Goal: Task Accomplishment & Management: Complete application form

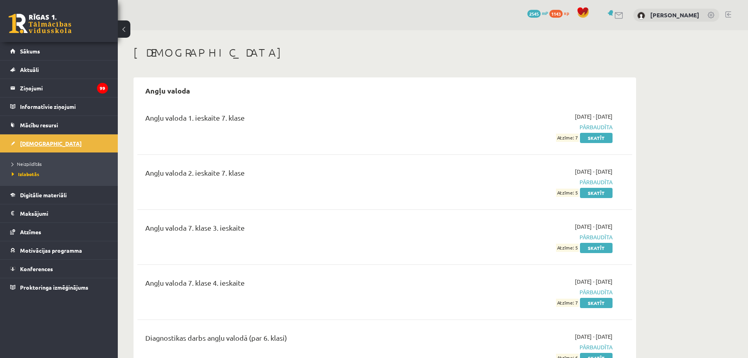
click at [26, 142] on span "[DEMOGRAPHIC_DATA]" at bounding box center [51, 143] width 62 height 7
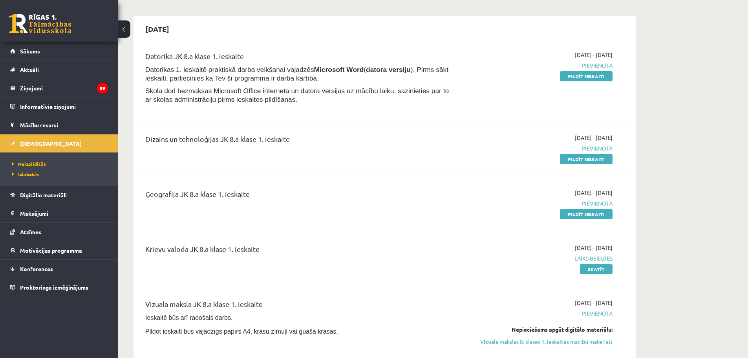
scroll to position [157, 0]
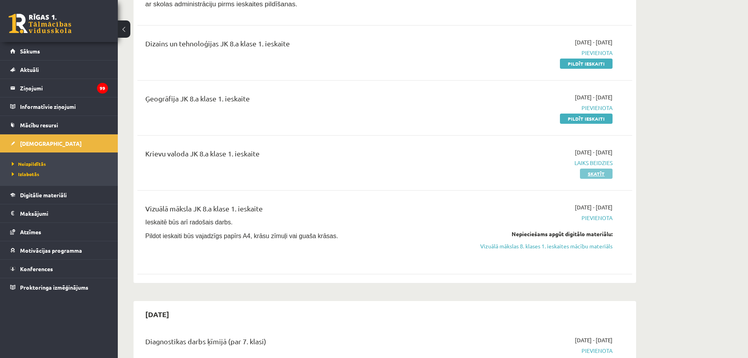
click at [603, 171] on link "Skatīt" at bounding box center [596, 173] width 33 height 10
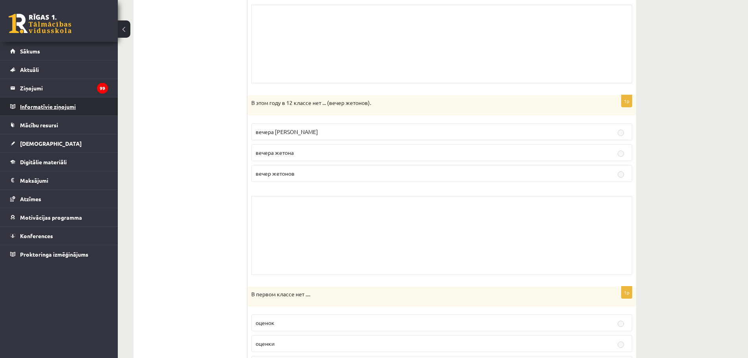
scroll to position [214, 0]
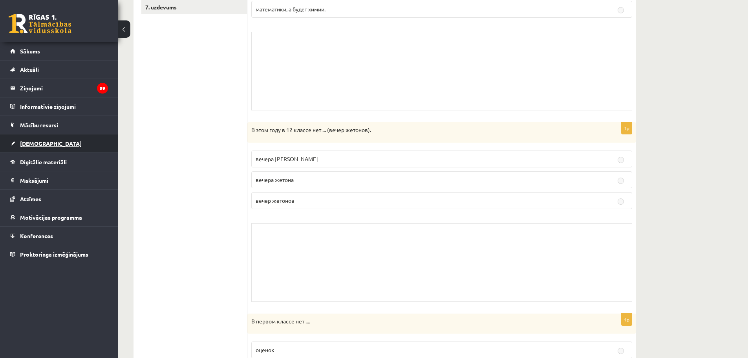
click at [29, 142] on span "[DEMOGRAPHIC_DATA]" at bounding box center [51, 143] width 62 height 7
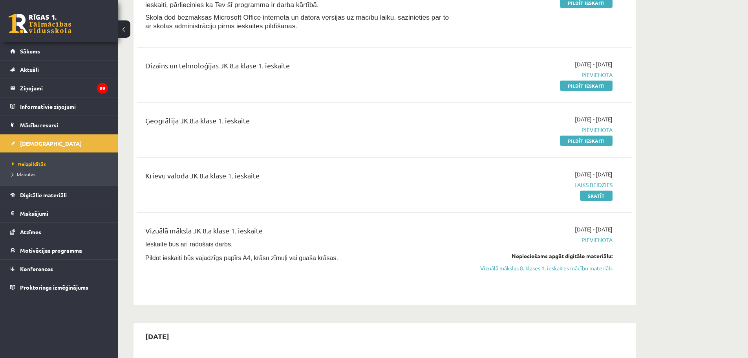
scroll to position [96, 0]
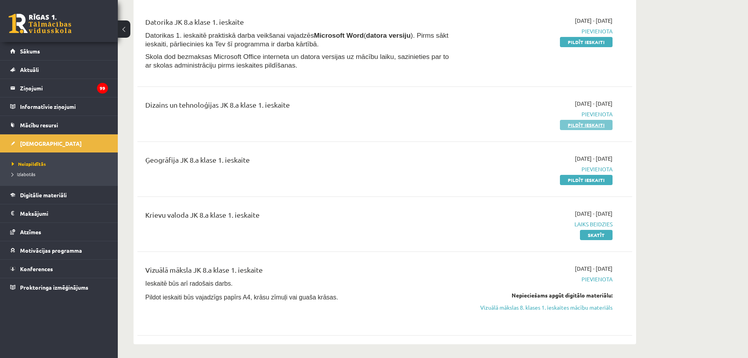
click at [575, 123] on link "Pildīt ieskaiti" at bounding box center [586, 125] width 53 height 10
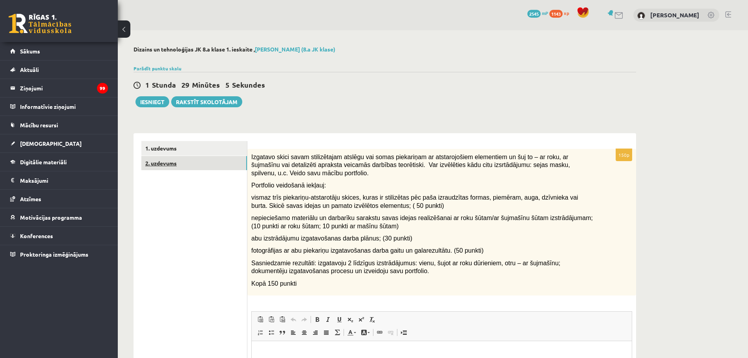
click at [160, 164] on link "2. uzdevums" at bounding box center [194, 163] width 106 height 15
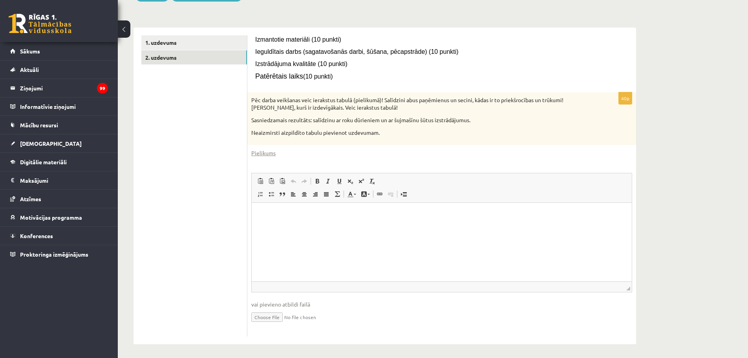
scroll to position [108, 0]
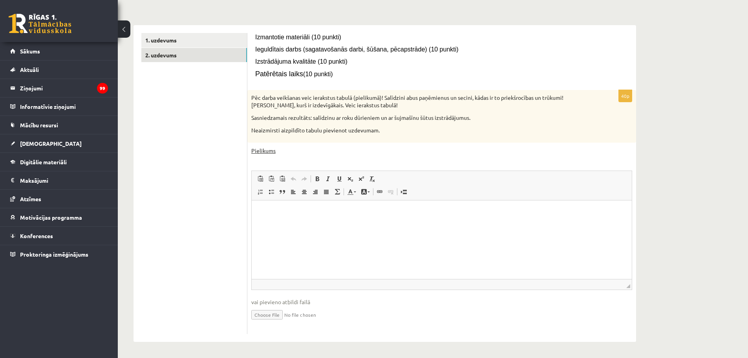
click at [259, 151] on link "Pielikums" at bounding box center [263, 150] width 24 height 8
click at [166, 40] on link "1. uzdevums" at bounding box center [194, 40] width 106 height 15
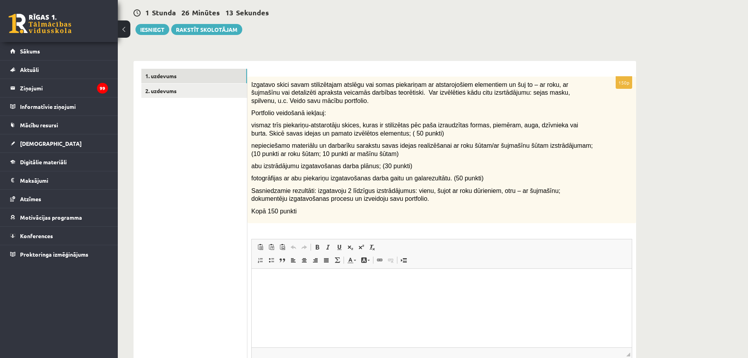
scroll to position [0, 0]
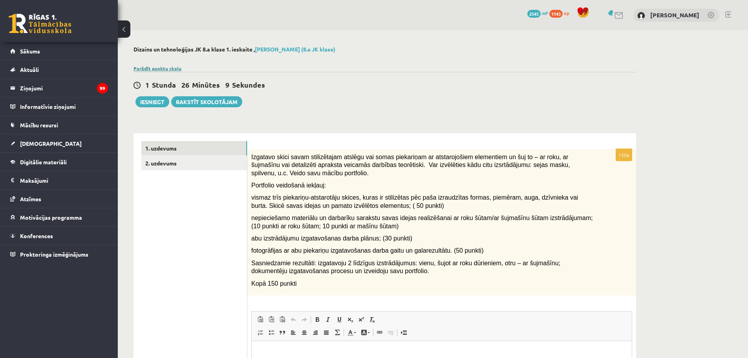
click at [148, 69] on link "Parādīt punktu skalu" at bounding box center [157, 68] width 48 height 6
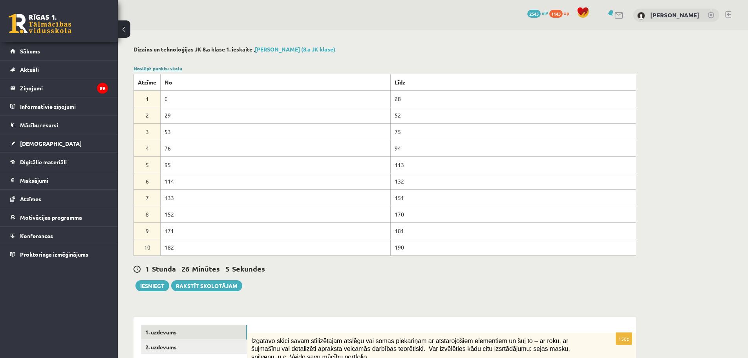
click at [148, 69] on link "Noslēpt punktu skalu" at bounding box center [157, 68] width 49 height 6
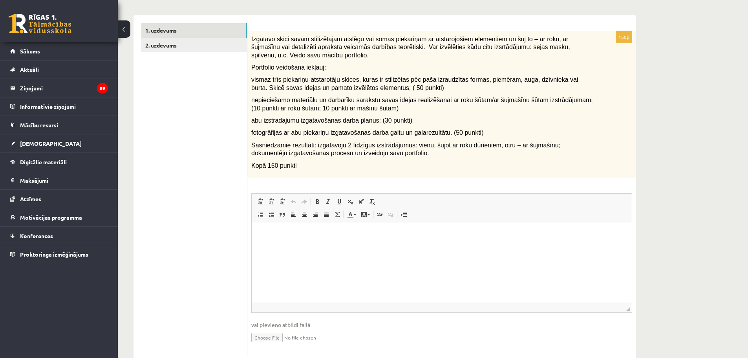
scroll to position [141, 0]
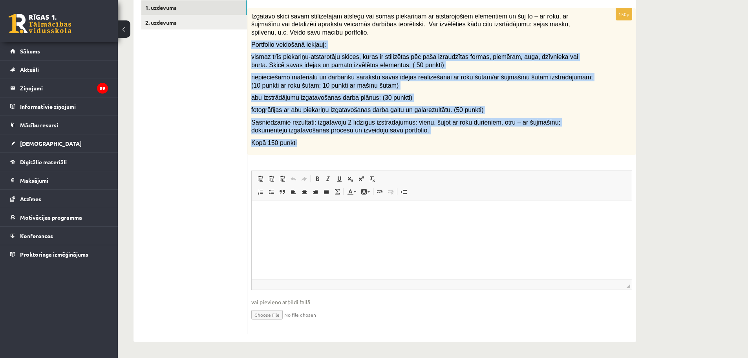
drag, startPoint x: 250, startPoint y: 41, endPoint x: 353, endPoint y: 139, distance: 142.1
click at [353, 139] on div "Izgatavo skici savam stilizētajam atslēgu vai somas piekariņam ar atstarojošiem…" at bounding box center [441, 81] width 389 height 146
copy div "Portfolio veidošanā iekļauj: vismaz trīs piekariņu-atstarotāju skices, kuras ir…"
click at [463, 140] on p "Kopā 150 punkti" at bounding box center [421, 143] width 341 height 8
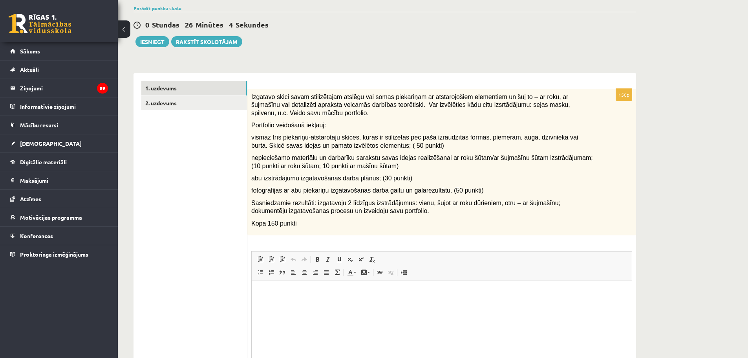
scroll to position [0, 0]
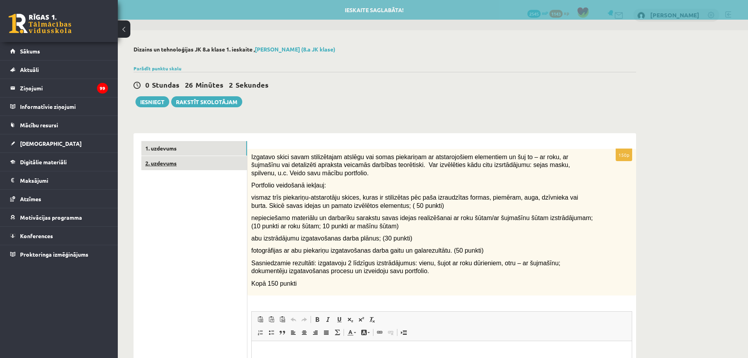
click at [172, 163] on link "2. uzdevums" at bounding box center [194, 163] width 106 height 15
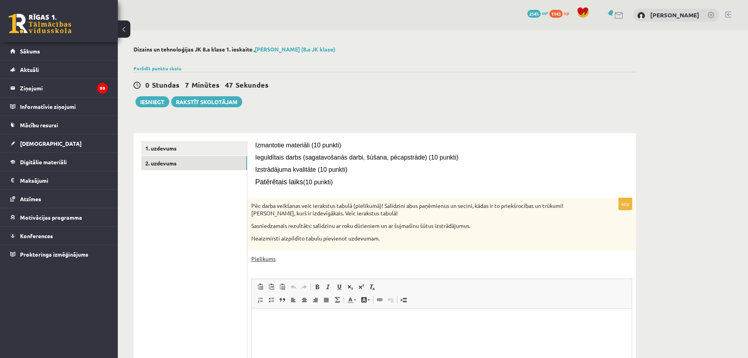
click at [261, 260] on link "Pielikums" at bounding box center [263, 258] width 24 height 8
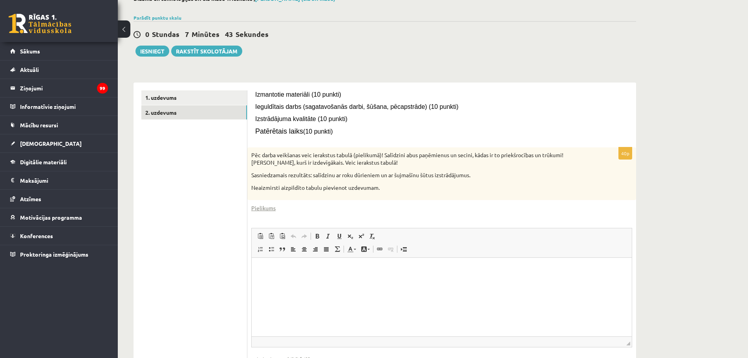
scroll to position [108, 0]
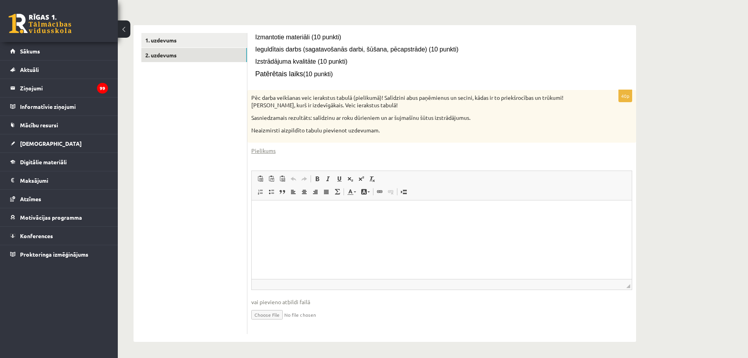
click at [271, 316] on input "file" at bounding box center [441, 314] width 381 height 16
click at [272, 314] on input "file" at bounding box center [441, 314] width 381 height 16
type input "**********"
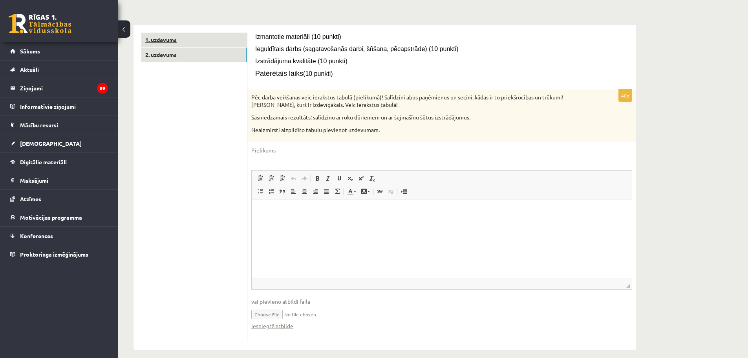
click at [170, 40] on link "1. uzdevums" at bounding box center [194, 40] width 106 height 15
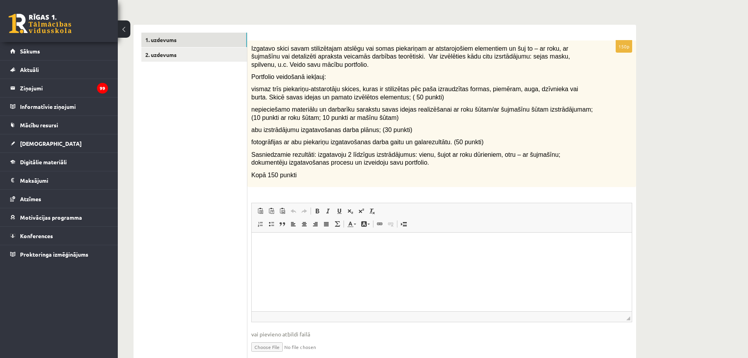
scroll to position [0, 0]
click at [261, 348] on input "file" at bounding box center [441, 346] width 381 height 16
type input "**********"
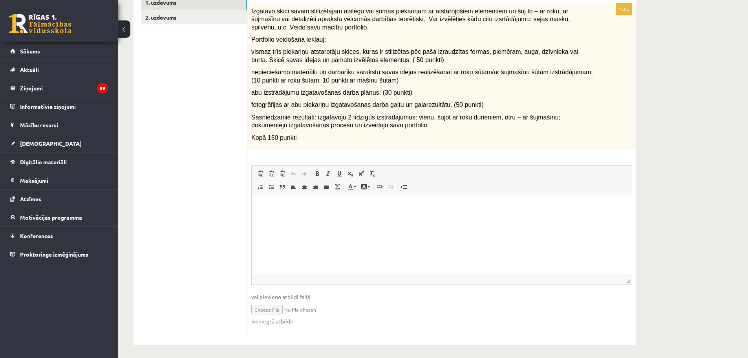
scroll to position [149, 0]
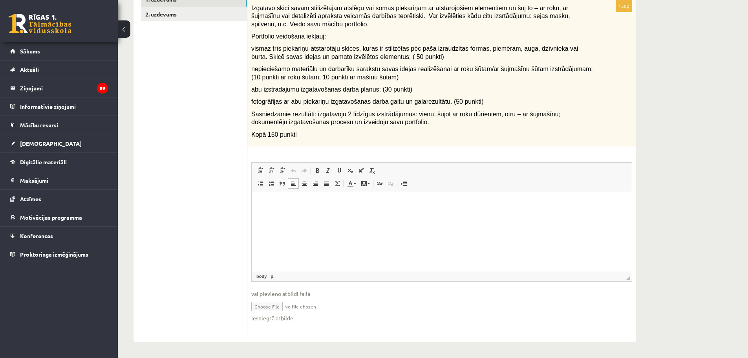
drag, startPoint x: 558, startPoint y: 496, endPoint x: 285, endPoint y: 197, distance: 405.6
drag, startPoint x: 33, startPoint y: 5, endPoint x: 278, endPoint y: 306, distance: 388.1
drag, startPoint x: 278, startPoint y: 306, endPoint x: 452, endPoint y: 301, distance: 173.6
click at [452, 301] on input "file" at bounding box center [441, 305] width 381 height 16
click at [290, 306] on input "file" at bounding box center [441, 305] width 381 height 16
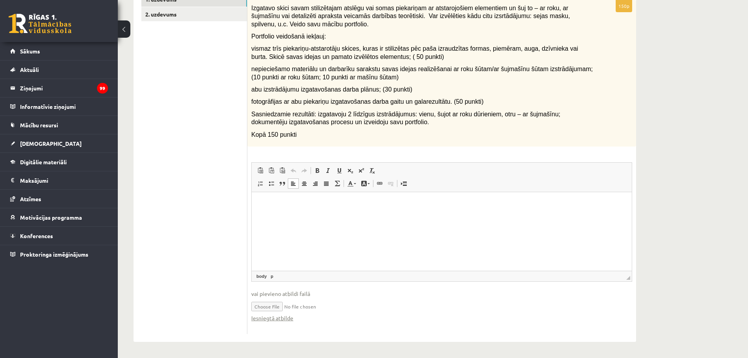
type input "**********"
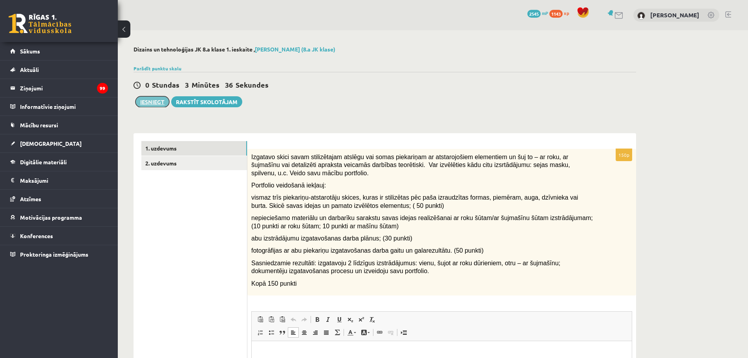
click at [145, 104] on button "Iesniegt" at bounding box center [152, 101] width 34 height 11
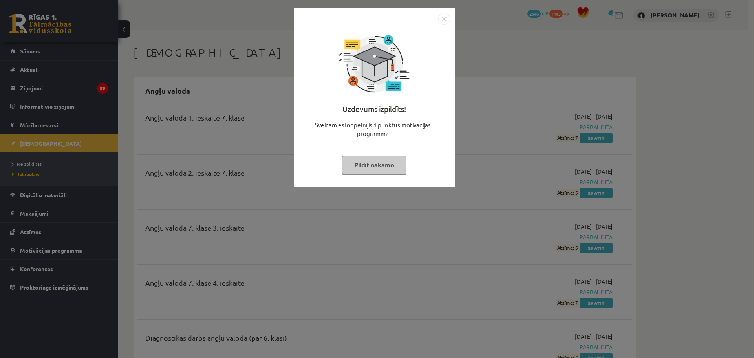
click at [443, 19] on img "Close" at bounding box center [444, 19] width 12 height 12
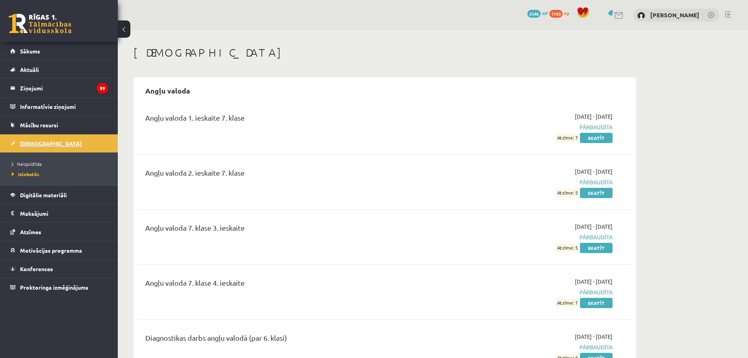
click at [33, 146] on span "[DEMOGRAPHIC_DATA]" at bounding box center [51, 143] width 62 height 7
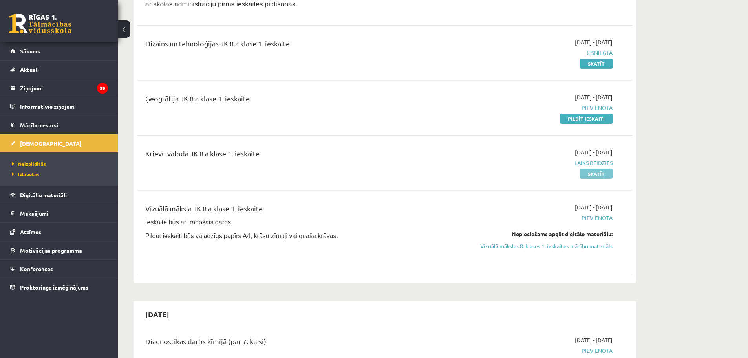
scroll to position [118, 0]
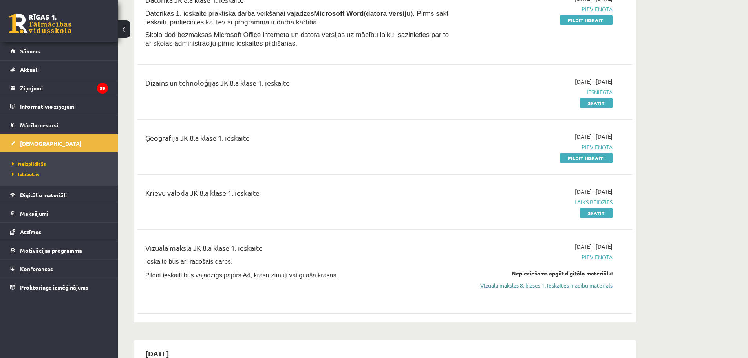
click at [557, 285] on link "Vizuālā mākslas 8. klases 1. ieskaites mācību materiāls" at bounding box center [538, 285] width 148 height 8
click at [519, 285] on link "Vizuālā mākslas 8. klases 1. ieskaites mācību materiāls" at bounding box center [538, 285] width 148 height 8
